Goal: Task Accomplishment & Management: Manage account settings

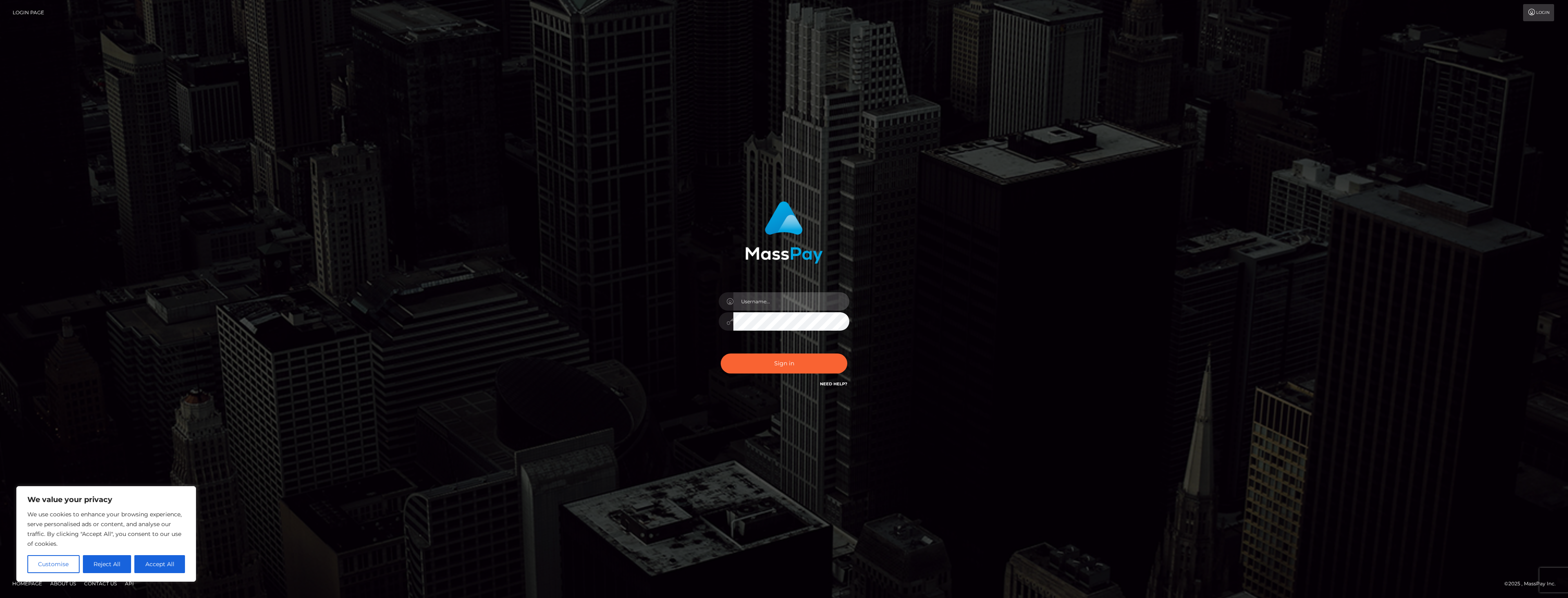
type input "dat.rush"
click at [745, 356] on button "Sign in" at bounding box center [784, 363] width 127 height 20
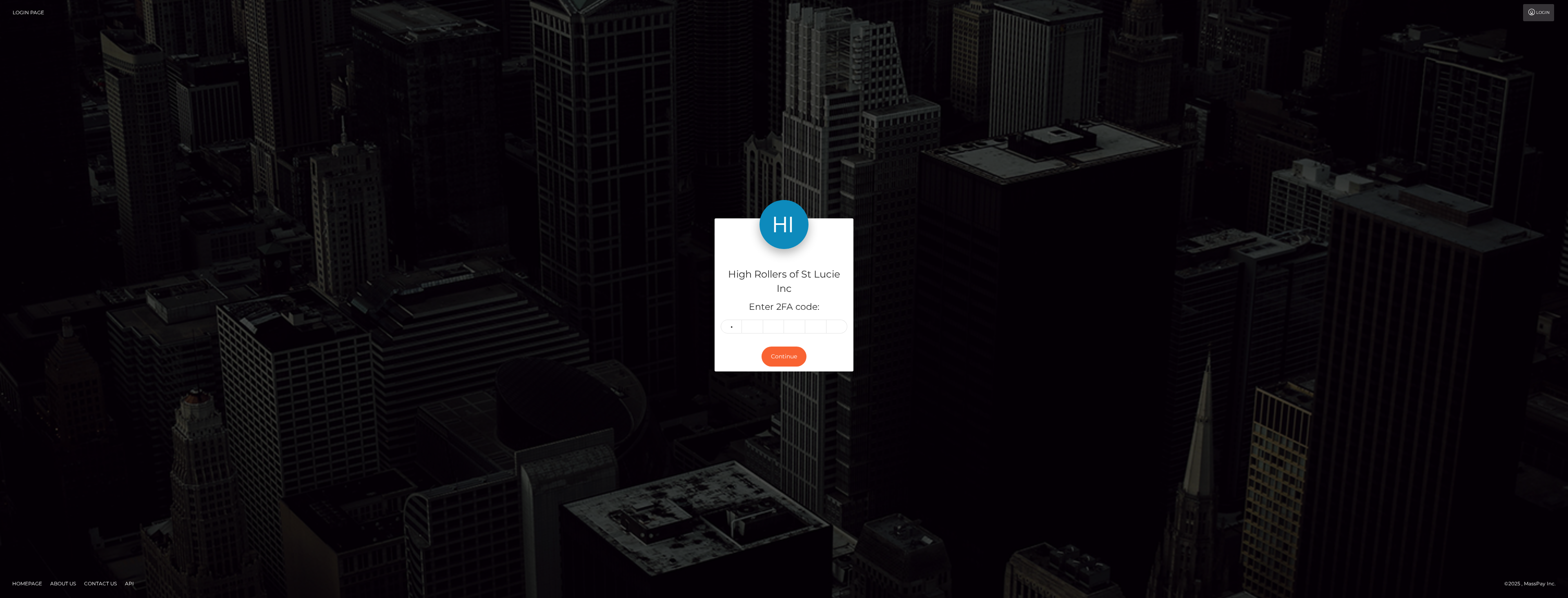
type input "4"
type input "0"
type input "4"
type input "9"
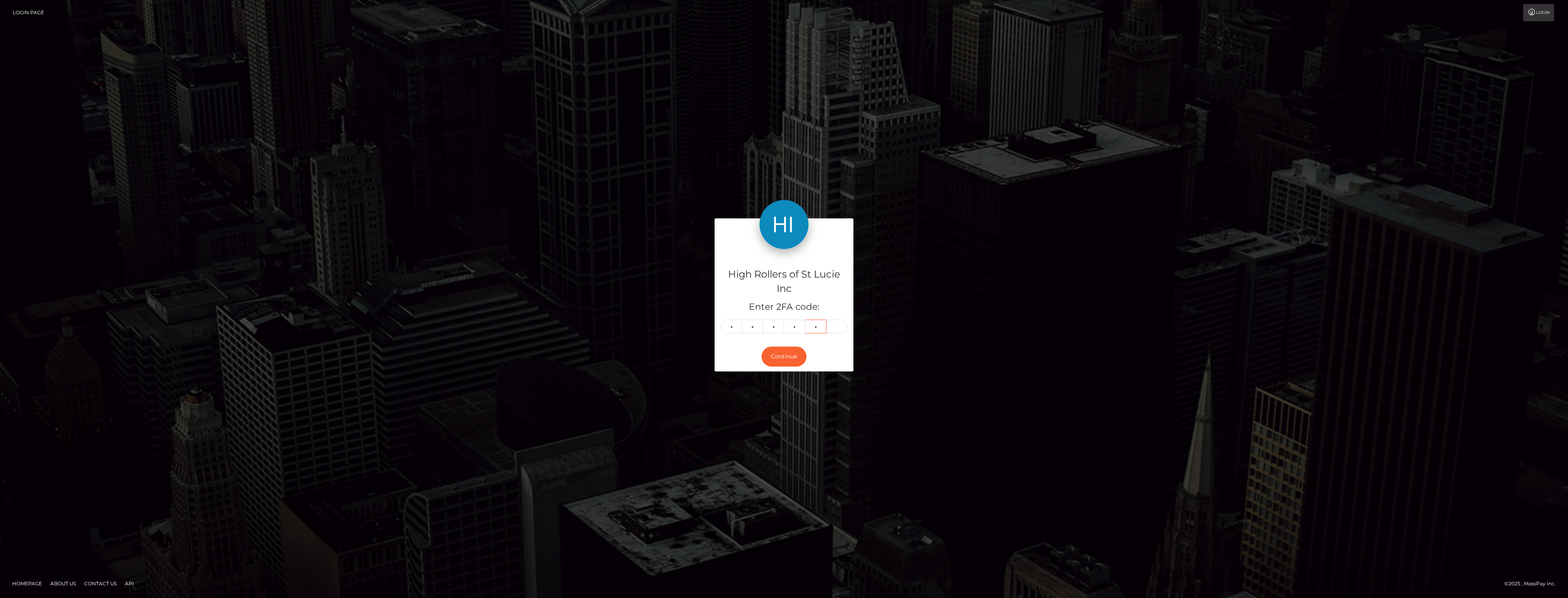
type input "0"
type input "7"
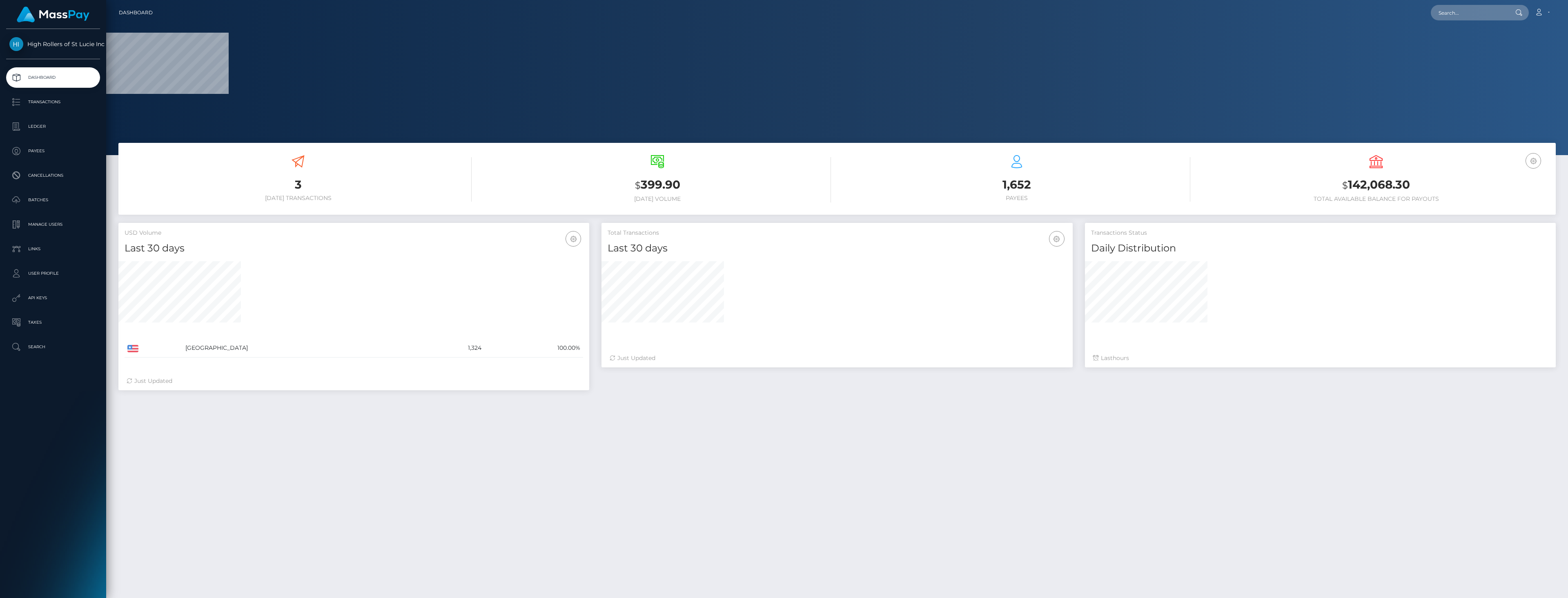
click at [780, 355] on div "Just Updated" at bounding box center [837, 358] width 455 height 9
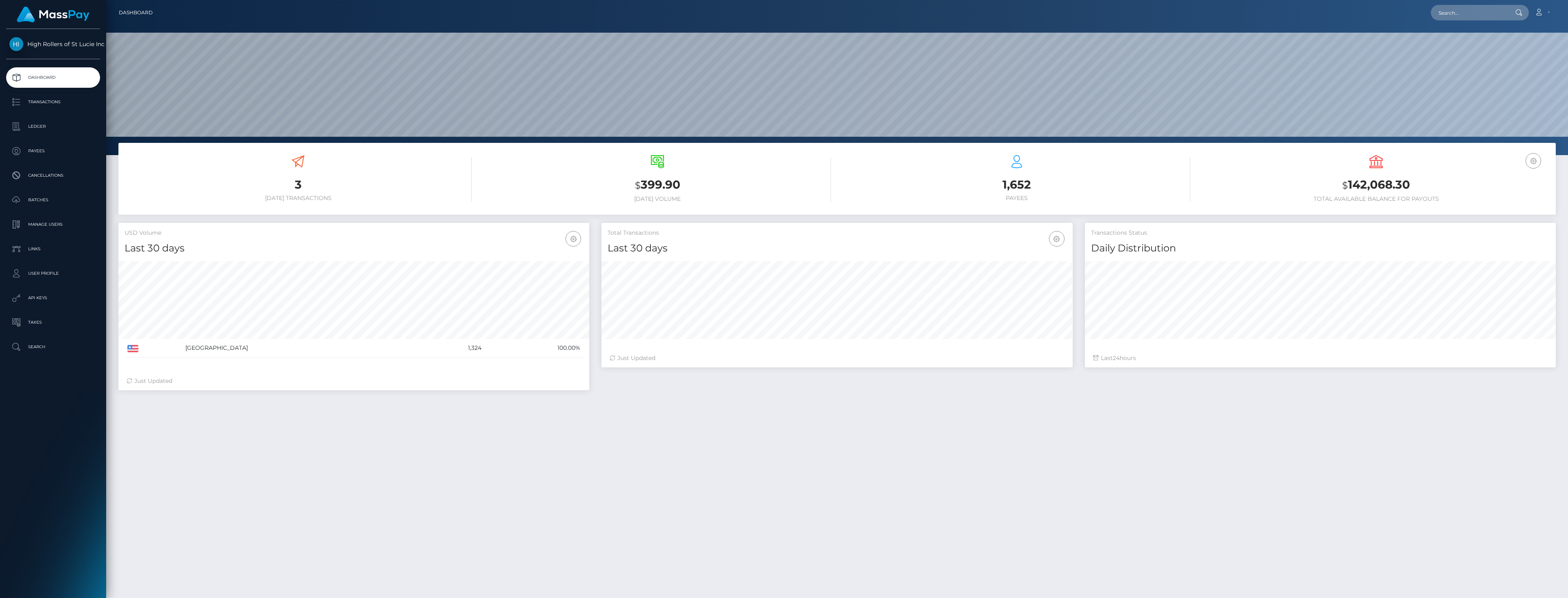
scroll to position [145, 471]
click at [1186, 448] on div "3 Today Transactions $ 399.90 Today Volume 1,652 $" at bounding box center [837, 417] width 1462 height 548
